Goal: Task Accomplishment & Management: Manage account settings

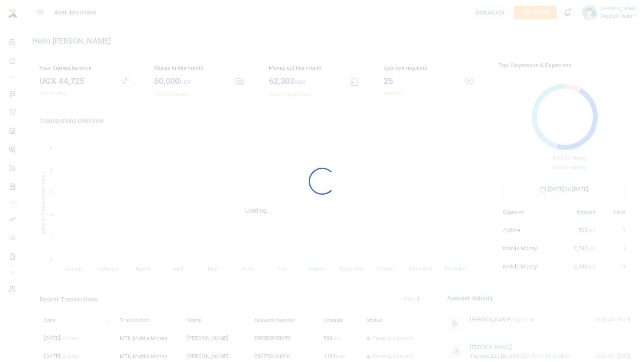
scroll to position [7, 7]
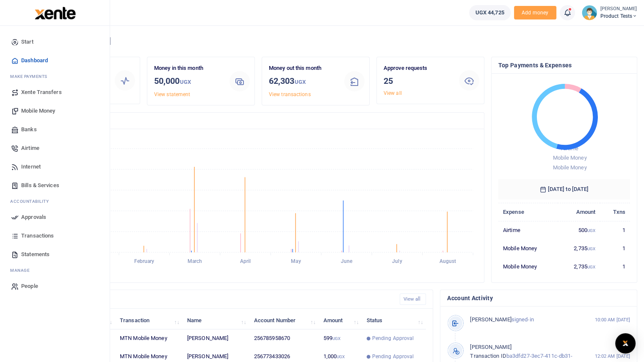
click at [44, 111] on span "Mobile Money" at bounding box center [38, 111] width 34 height 8
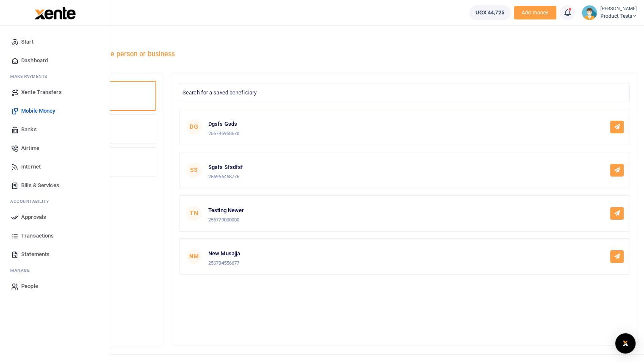
click at [31, 184] on span "Bills & Services" at bounding box center [40, 185] width 38 height 8
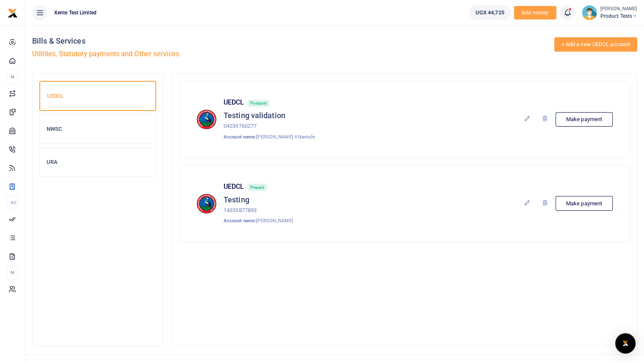
click at [582, 46] on link "+ Add a new UEDCL account" at bounding box center [595, 44] width 83 height 14
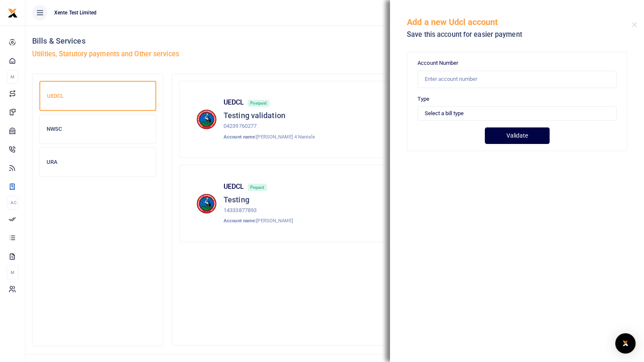
click at [540, 134] on button "Validate" at bounding box center [517, 135] width 65 height 17
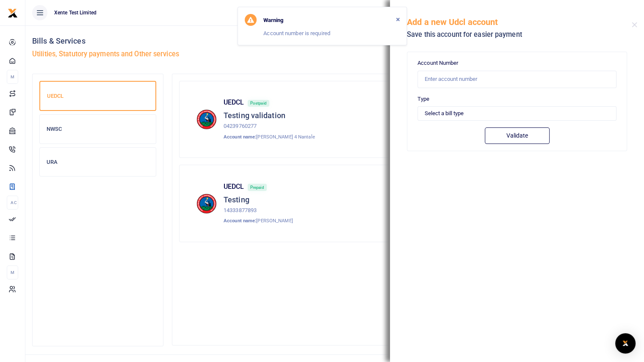
click at [396, 20] on icon "Close" at bounding box center [397, 19] width 3 height 5
click at [637, 24] on div "Add a new Udcl account Save this account for easier payment" at bounding box center [517, 23] width 254 height 47
click at [633, 25] on button "Close" at bounding box center [635, 25] width 6 height 6
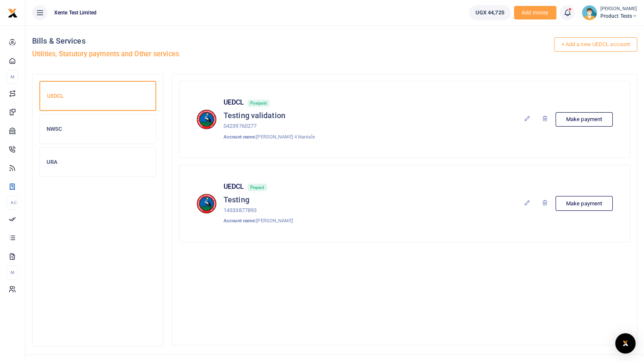
click at [618, 11] on small "[PERSON_NAME]" at bounding box center [618, 9] width 37 height 7
click at [597, 75] on link "Logout" at bounding box center [605, 78] width 67 height 12
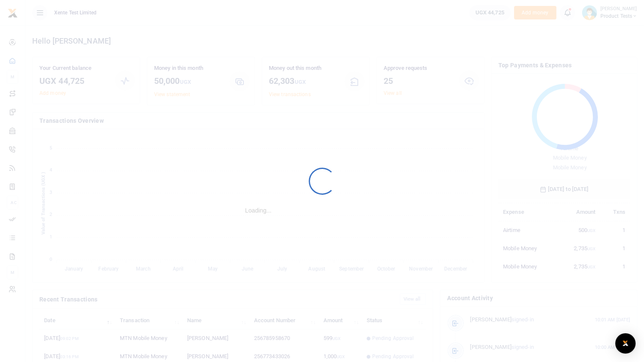
scroll to position [7, 7]
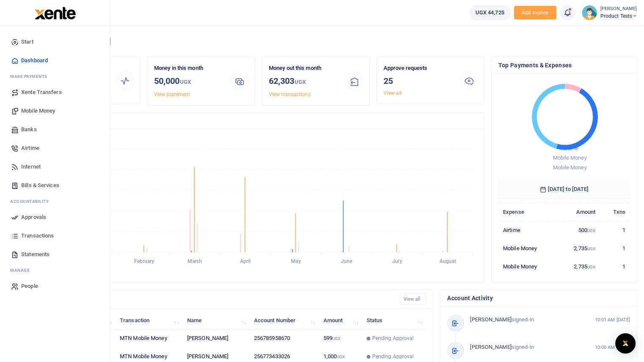
click at [46, 95] on span "Xente Transfers" at bounding box center [41, 92] width 41 height 8
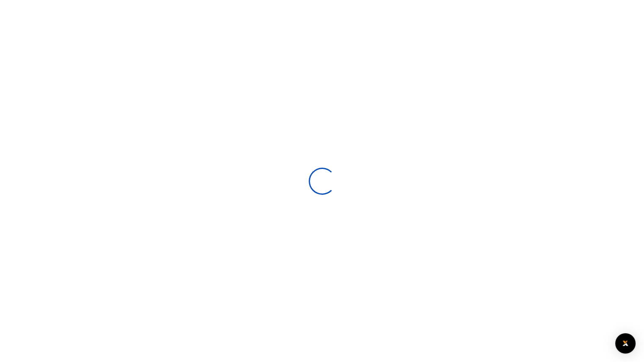
select select
